Goal: Task Accomplishment & Management: Complete application form

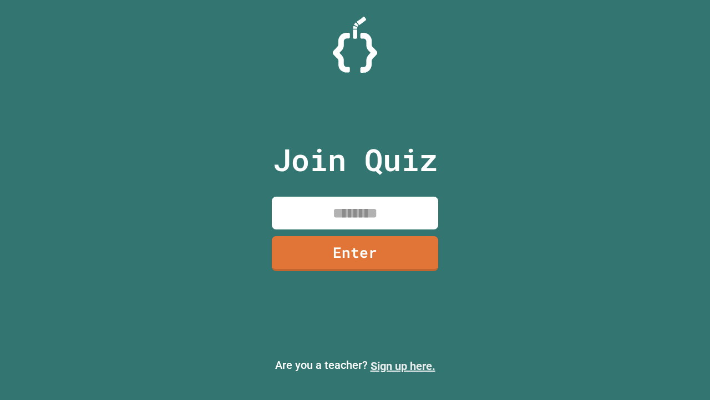
click at [403, 366] on link "Sign up here." at bounding box center [403, 365] width 65 height 13
